Goal: Task Accomplishment & Management: Complete application form

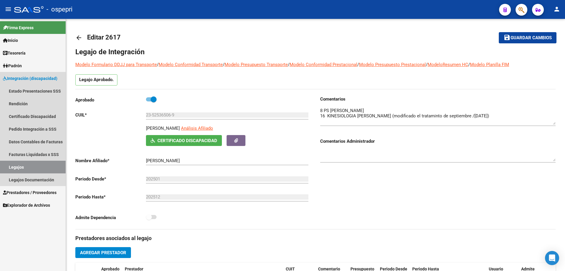
click at [19, 164] on link "Legajos" at bounding box center [33, 166] width 66 height 13
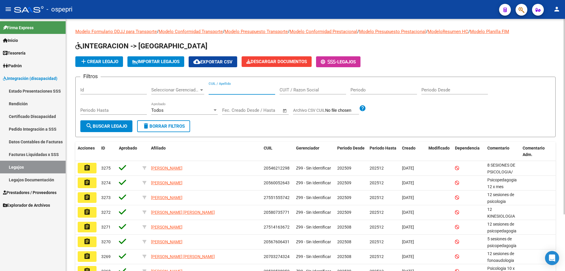
drag, startPoint x: 216, startPoint y: 89, endPoint x: 220, endPoint y: 84, distance: 6.1
click at [216, 88] on input "CUIL / Apellido" at bounding box center [242, 89] width 67 height 5
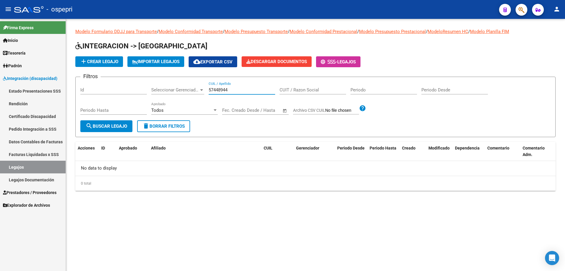
type input "57448944"
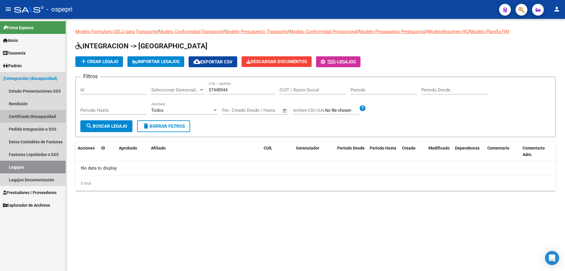
click at [30, 115] on link "Certificado Discapacidad" at bounding box center [33, 116] width 66 height 13
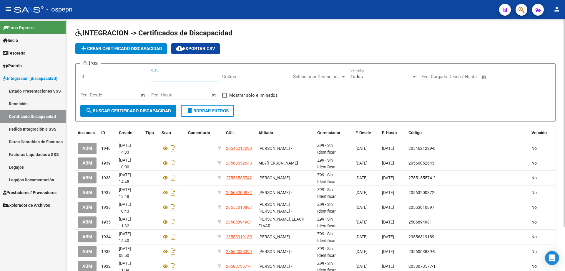
click at [159, 76] on input "CUIL" at bounding box center [184, 76] width 67 height 5
type input "20-57448944-0"
click at [143, 108] on span "search Buscar Certificado Discapacidad" at bounding box center [128, 110] width 85 height 5
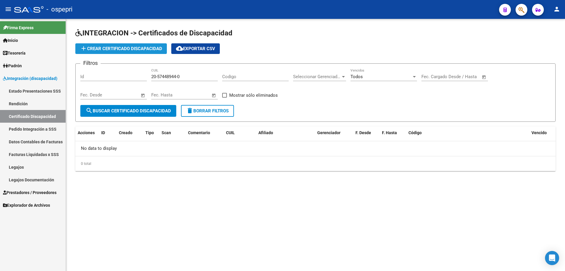
click at [130, 46] on span "add Crear Certificado Discapacidad" at bounding box center [121, 48] width 82 height 5
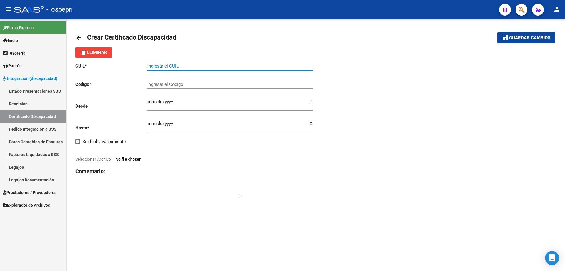
click at [160, 66] on input "Ingresar el CUIL" at bounding box center [231, 65] width 166 height 5
type input "20-57448944-0"
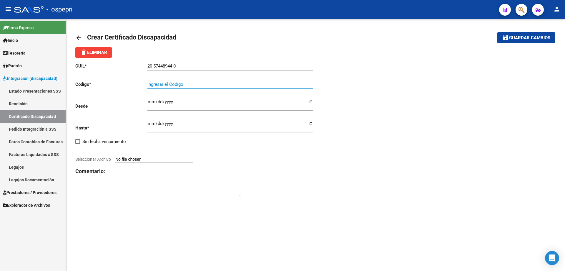
click at [158, 82] on input "Ingresar el Codigo" at bounding box center [231, 84] width 166 height 5
type input "20574489440"
click at [148, 104] on input "Ingresar fec. Desde" at bounding box center [231, 103] width 166 height 9
type input "[DATE]"
click at [151, 125] on input "Ingresar fec. Hasta" at bounding box center [231, 125] width 166 height 9
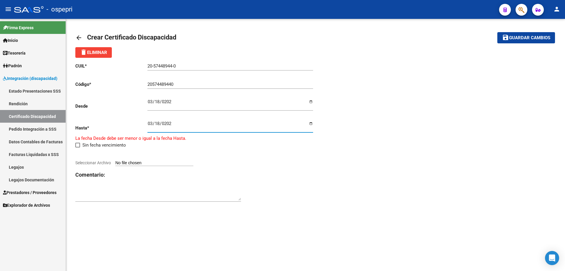
type input "[DATE]"
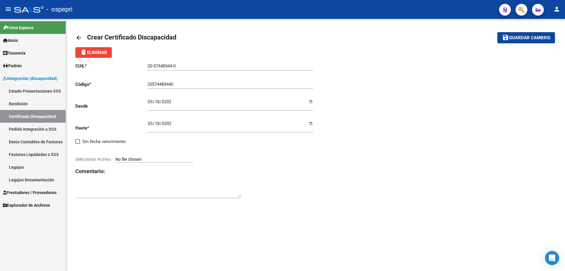
type input "C:\fakepath\CUD [PERSON_NAME].pdf"
click at [413, 203] on div "arrow_back Crear Certificado Discapacidad save Guardar cambios delete Eliminar …" at bounding box center [315, 115] width 499 height 192
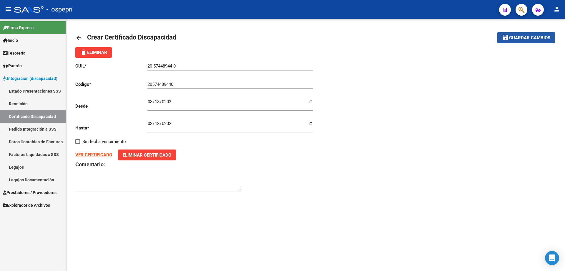
click at [527, 37] on span "Guardar cambios" at bounding box center [529, 37] width 41 height 5
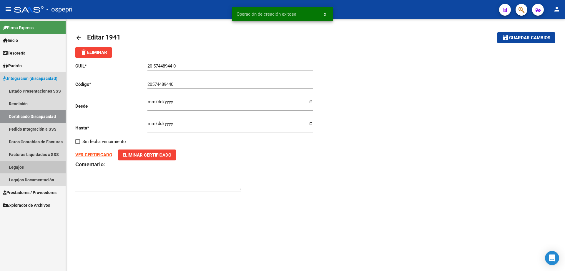
click at [19, 166] on link "Legajos" at bounding box center [33, 166] width 66 height 13
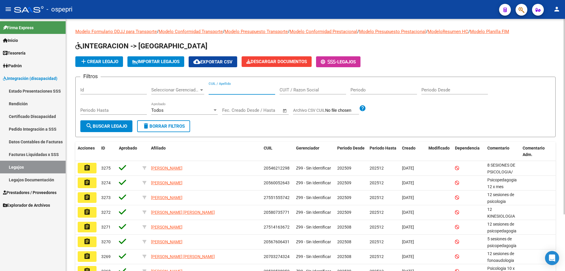
click at [223, 90] on input "CUIL / Apellido" at bounding box center [242, 89] width 67 height 5
type input "20574489440"
click at [118, 126] on span "search Buscar Legajo" at bounding box center [107, 125] width 42 height 5
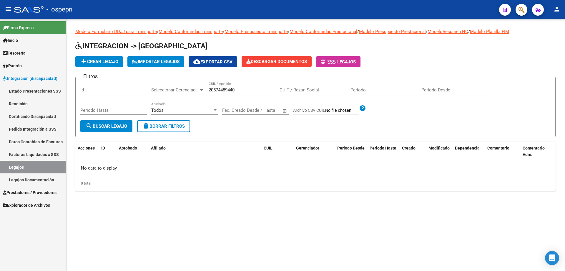
click at [107, 62] on span "add Crear Legajo" at bounding box center [99, 61] width 38 height 5
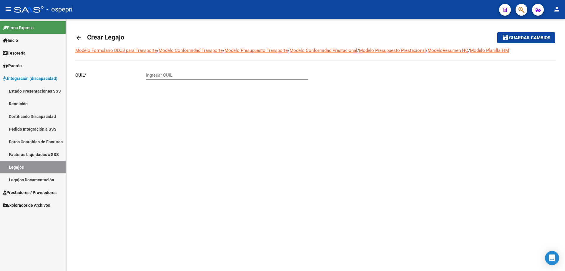
click at [153, 73] on input "Ingresar CUIL" at bounding box center [227, 74] width 163 height 5
type input "20-57448944-0"
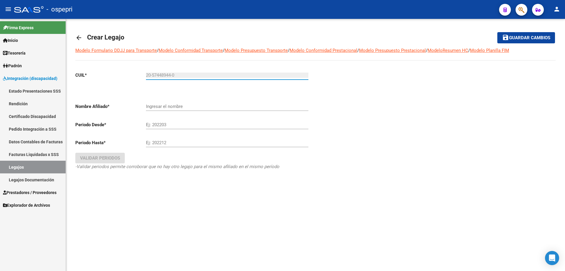
type input "[PERSON_NAME]"
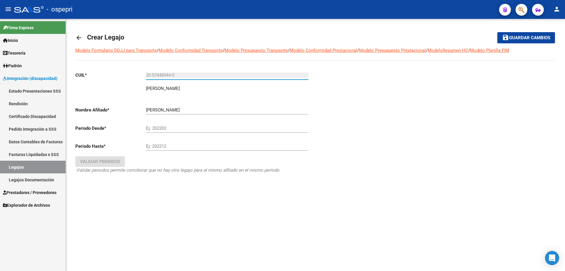
type input "20-57448944-0"
click at [160, 104] on div "[PERSON_NAME] el nombre" at bounding box center [227, 108] width 163 height 13
click at [154, 127] on input "Ej: 202203" at bounding box center [227, 127] width 163 height 5
type input "202509"
click at [160, 146] on input "Ej: 202212" at bounding box center [227, 145] width 163 height 5
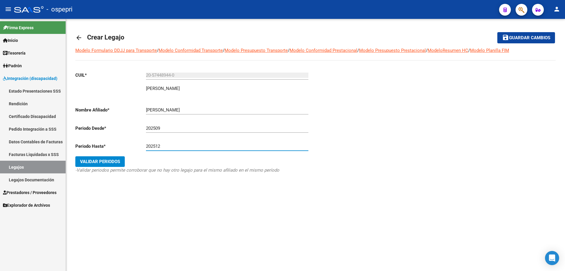
type input "202512"
click at [111, 159] on span "Validar Periodos" at bounding box center [100, 161] width 40 height 5
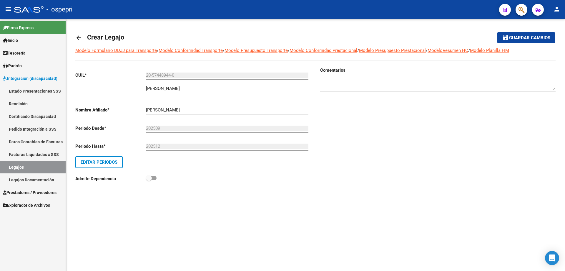
click at [337, 81] on textarea at bounding box center [438, 84] width 236 height 12
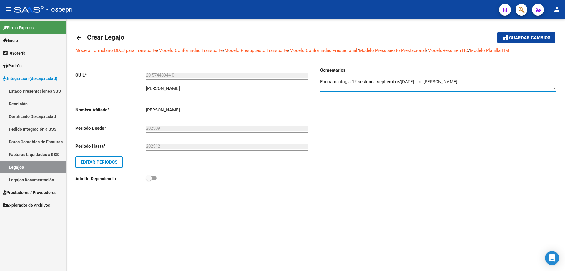
type textarea "Fonoaudiologia 12 sesiones septiembre/[DATE] Lic. [PERSON_NAME]"
click at [535, 38] on span "Guardar cambios" at bounding box center [529, 37] width 41 height 5
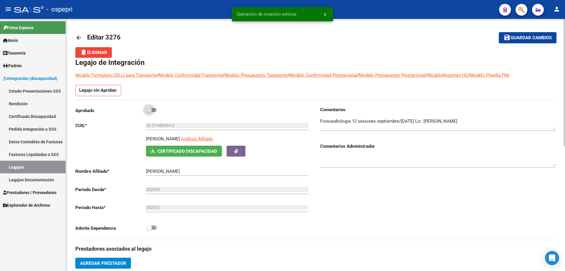
click at [150, 110] on span at bounding box center [149, 110] width 6 height 6
click at [149, 112] on input "checkbox" at bounding box center [149, 112] width 0 height 0
checkbox input "true"
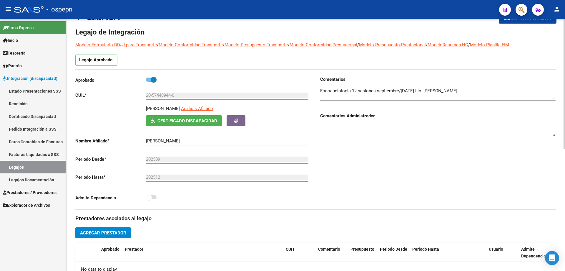
scroll to position [29, 0]
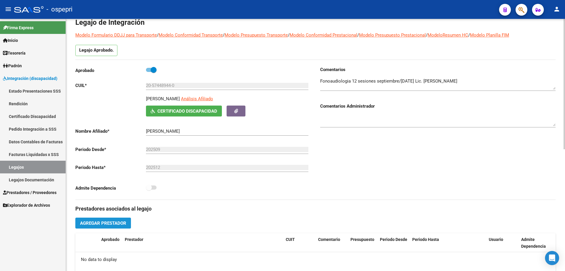
click at [114, 222] on span "Agregar Prestador" at bounding box center [103, 222] width 46 height 5
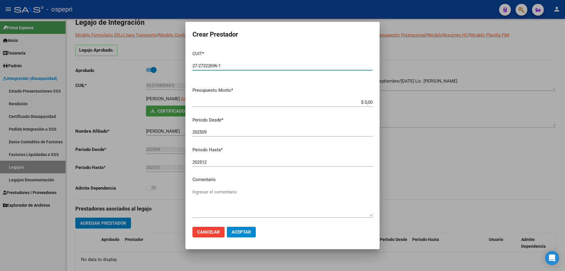
type input "27-27322696-1"
click at [369, 101] on app-form-text-field "Presupuesto Monto * $ 0,00 Ingresar el monto" at bounding box center [285, 96] width 185 height 18
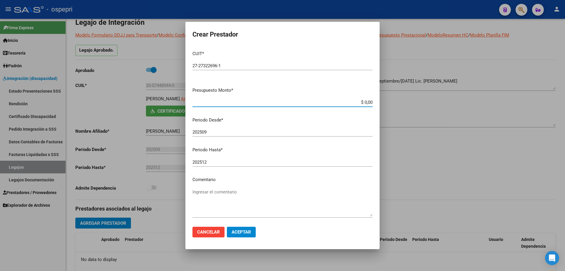
drag, startPoint x: 368, startPoint y: 103, endPoint x: 342, endPoint y: 104, distance: 25.9
click at [342, 104] on input "$ 0,00" at bounding box center [283, 102] width 180 height 5
type input "$ 14.844,72"
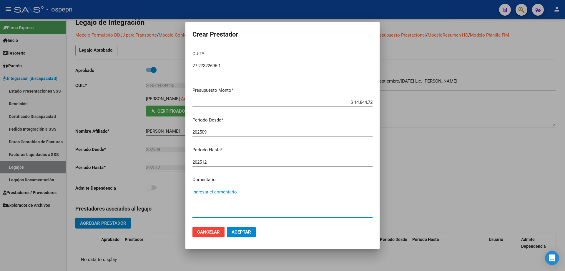
click at [226, 192] on textarea "Ingresar el comentario" at bounding box center [283, 202] width 180 height 28
type textarea "12 x mes septiembre/[DATE]"
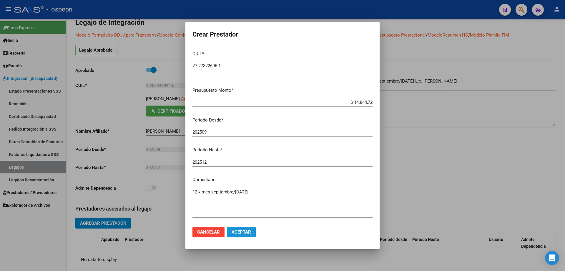
click at [242, 232] on span "Aceptar" at bounding box center [241, 231] width 19 height 5
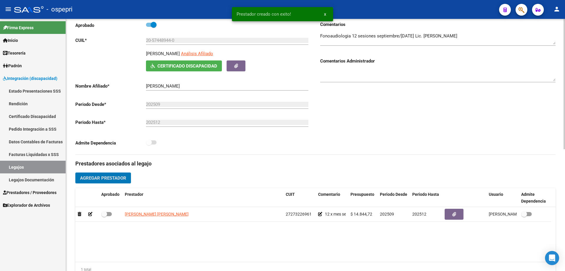
scroll to position [88, 0]
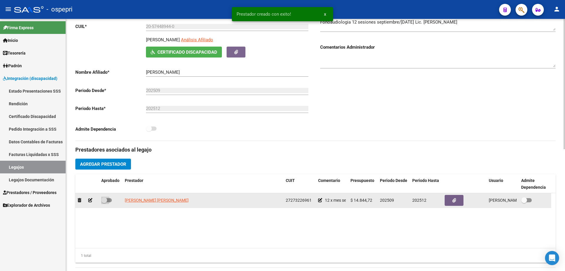
click at [109, 199] on span at bounding box center [106, 200] width 11 height 4
click at [104, 202] on input "checkbox" at bounding box center [104, 202] width 0 height 0
checkbox input "true"
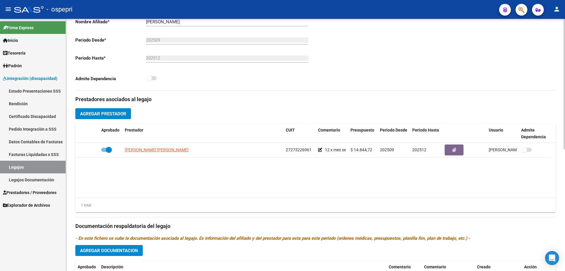
scroll to position [177, 0]
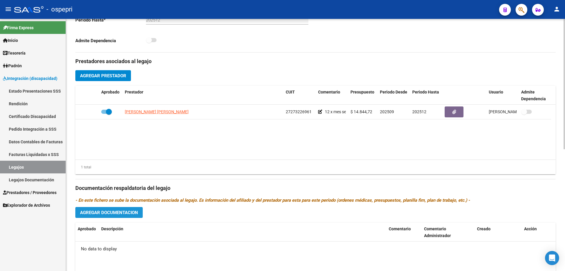
click at [110, 213] on span "Agregar Documentacion" at bounding box center [109, 212] width 58 height 5
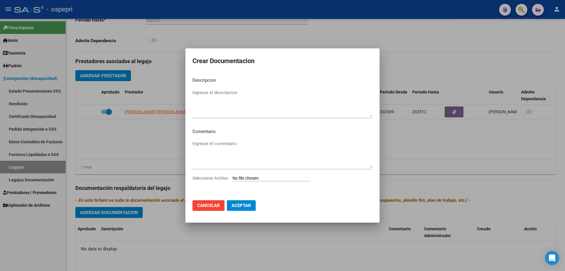
click at [328, 26] on div at bounding box center [282, 135] width 565 height 271
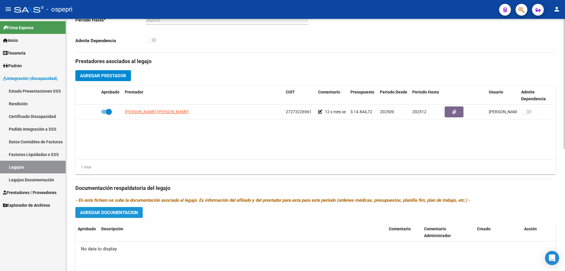
click at [121, 211] on span "Agregar Documentacion" at bounding box center [109, 212] width 58 height 5
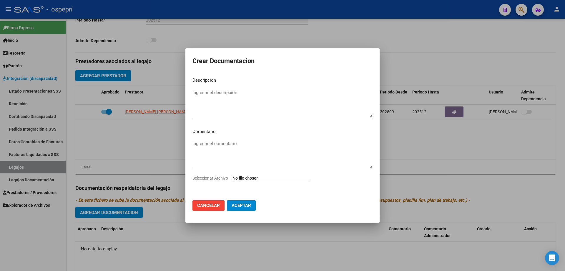
type input "C:\fakepath\20574489440 (1).pdf"
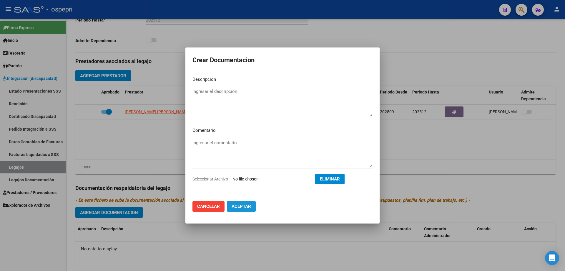
click at [239, 206] on span "Aceptar" at bounding box center [241, 205] width 19 height 5
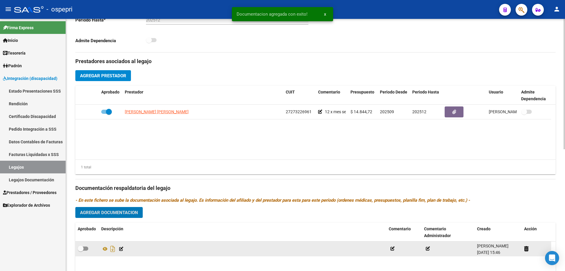
click at [82, 250] on span at bounding box center [81, 248] width 6 height 6
click at [81, 250] on input "checkbox" at bounding box center [80, 250] width 0 height 0
checkbox input "true"
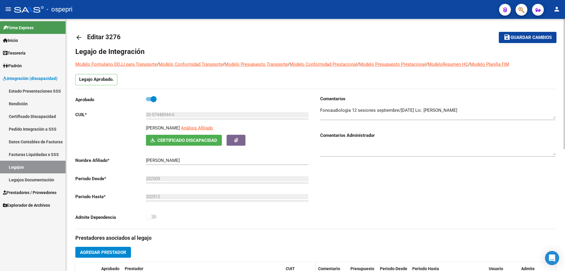
scroll to position [0, 0]
click at [533, 35] on span "Guardar cambios" at bounding box center [531, 37] width 41 height 5
click at [534, 39] on span "Guardar cambios" at bounding box center [531, 37] width 41 height 5
